Goal: Transaction & Acquisition: Purchase product/service

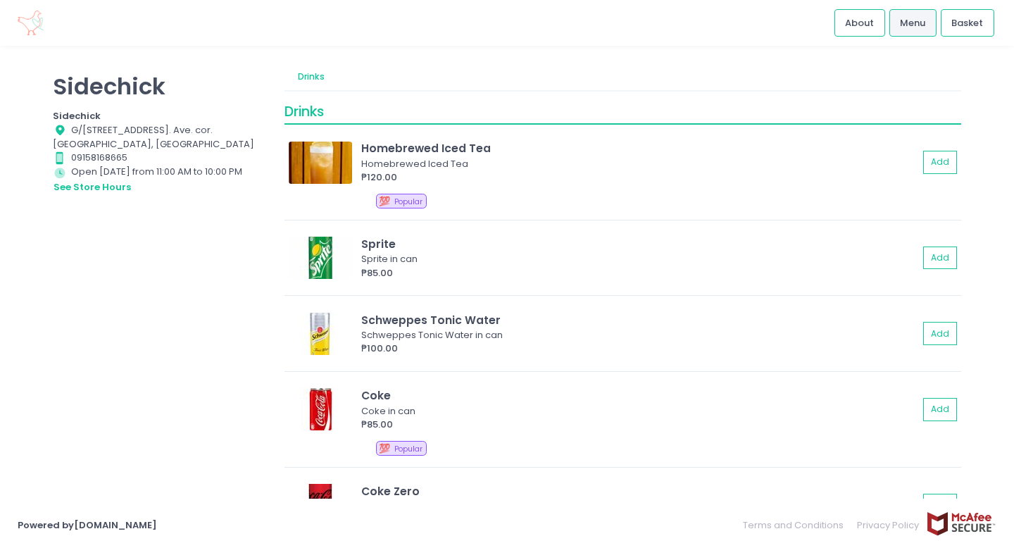
click at [314, 78] on link "Drinks" at bounding box center [311, 76] width 54 height 27
click at [913, 18] on span "Menu" at bounding box center [912, 23] width 25 height 14
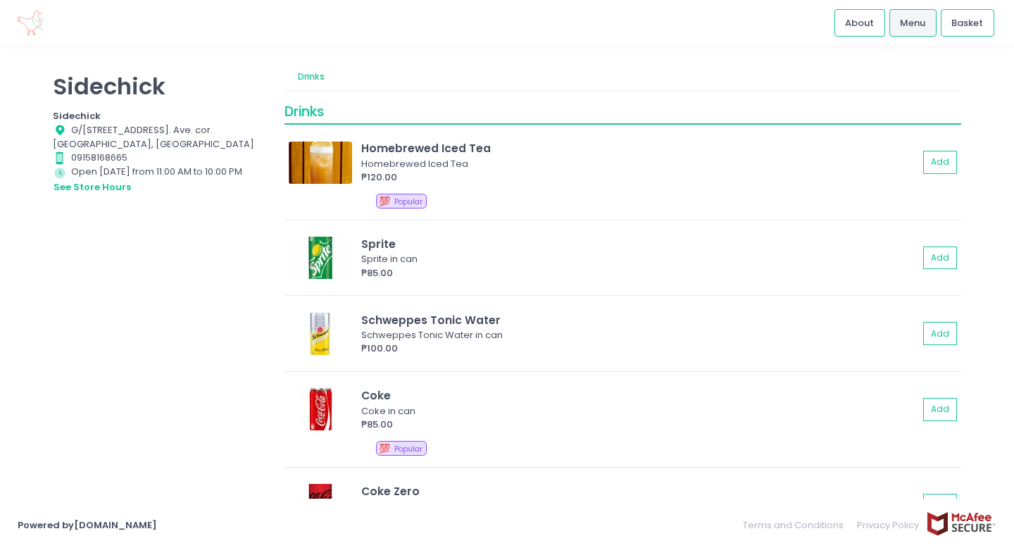
click at [911, 18] on span "Menu" at bounding box center [912, 23] width 25 height 14
click at [906, 18] on span "Menu" at bounding box center [912, 23] width 25 height 14
click at [909, 25] on span "Menu" at bounding box center [912, 23] width 25 height 14
click at [908, 25] on span "Menu" at bounding box center [912, 23] width 25 height 14
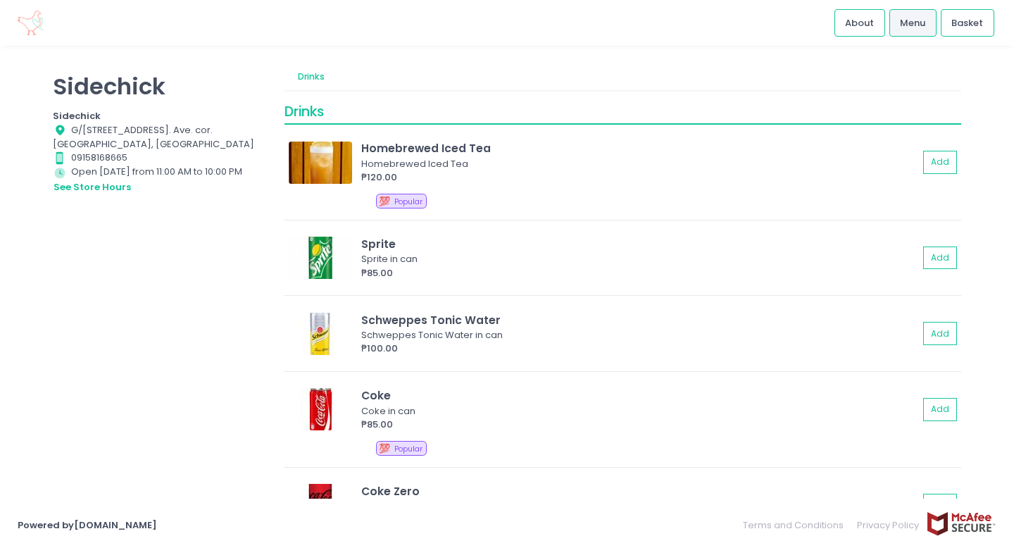
click at [908, 25] on span "Menu" at bounding box center [912, 23] width 25 height 14
click at [903, 25] on span "Menu" at bounding box center [912, 23] width 25 height 14
click at [922, 20] on span "Menu" at bounding box center [912, 23] width 25 height 14
click at [913, 19] on span "Menu" at bounding box center [912, 23] width 25 height 14
